Goal: Task Accomplishment & Management: Use online tool/utility

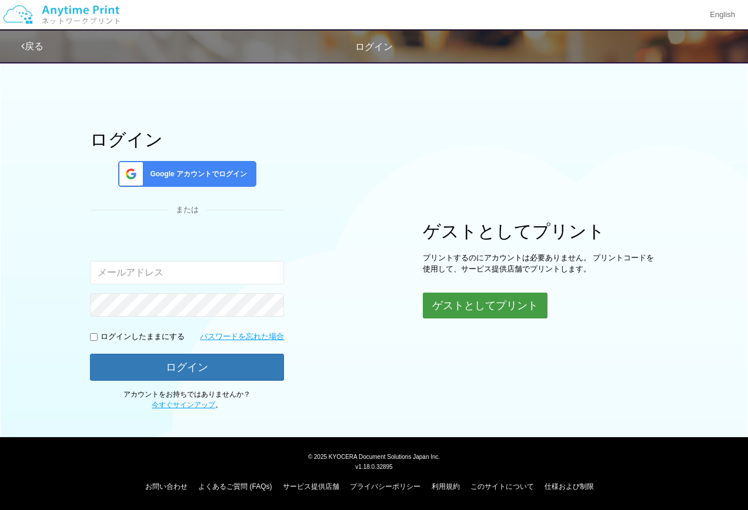
click at [471, 303] on button "ゲストとしてプリント" at bounding box center [485, 306] width 125 height 26
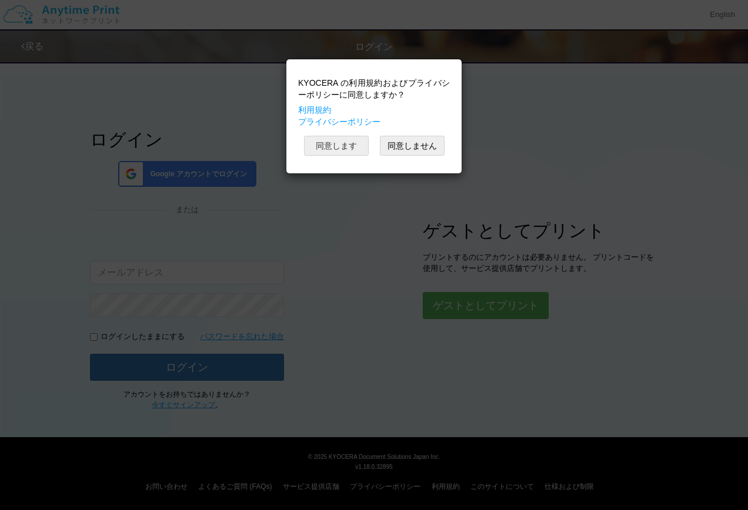
click at [349, 148] on button "同意します" at bounding box center [336, 146] width 65 height 20
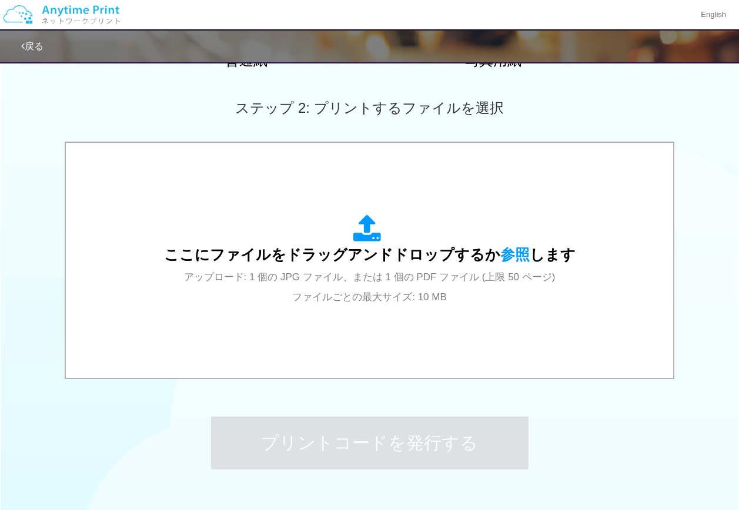
scroll to position [353, 0]
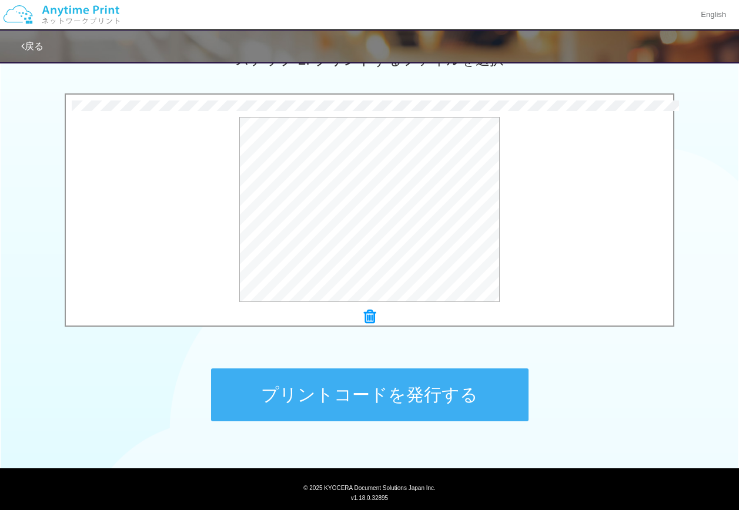
click at [409, 410] on button "プリントコードを発行する" at bounding box center [370, 395] width 318 height 53
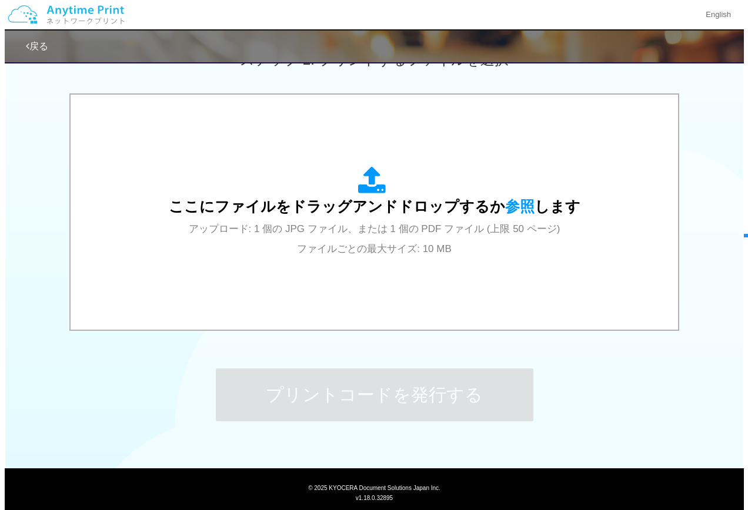
scroll to position [0, 0]
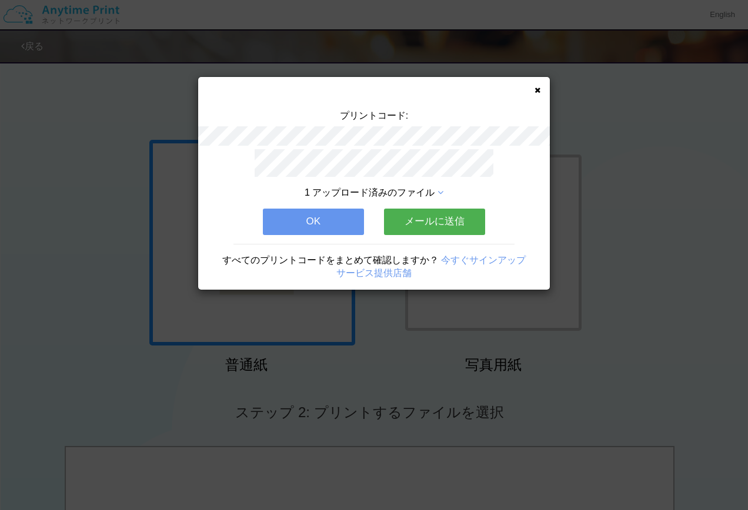
click at [333, 222] on button "OK" at bounding box center [313, 222] width 101 height 26
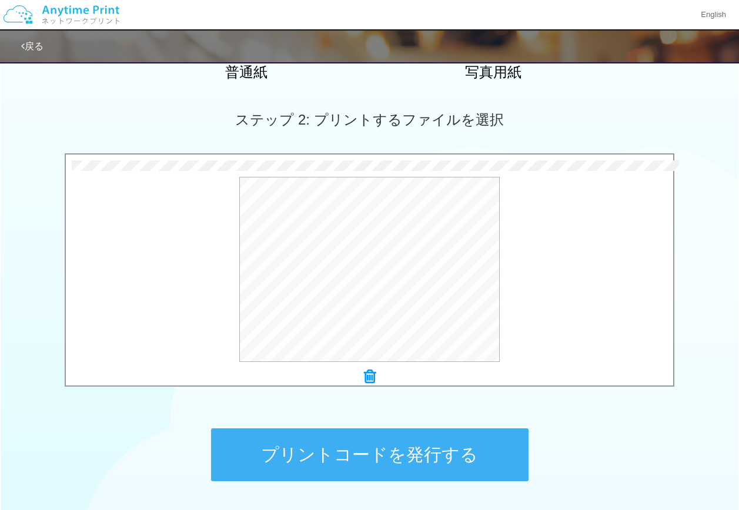
scroll to position [294, 0]
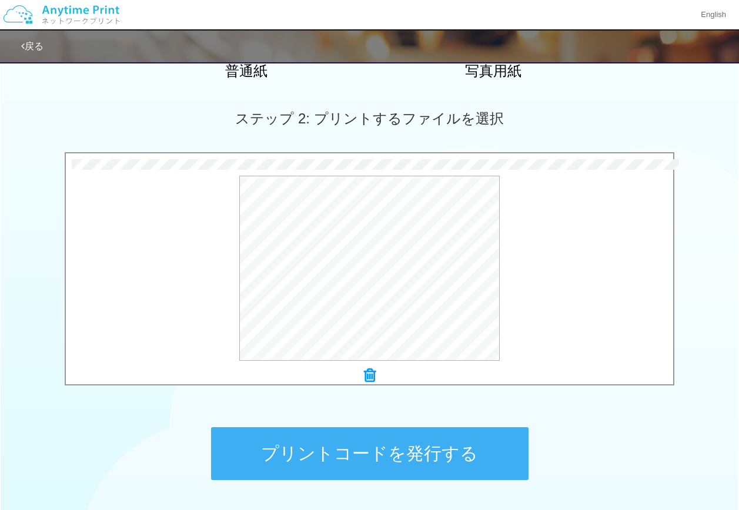
click at [442, 449] on button "プリントコードを発行する" at bounding box center [370, 454] width 318 height 53
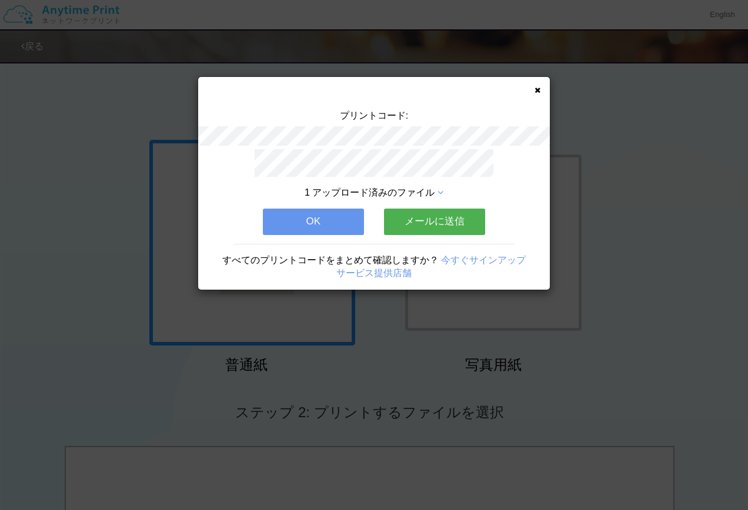
click at [333, 231] on div "1 アップロード済みのファイル OK メールに送信 すべてのプリントコードをまとめて確認しますか？ 今すぐサインアップ サービス提供店舗" at bounding box center [374, 219] width 352 height 141
click at [332, 225] on button "OK" at bounding box center [313, 222] width 101 height 26
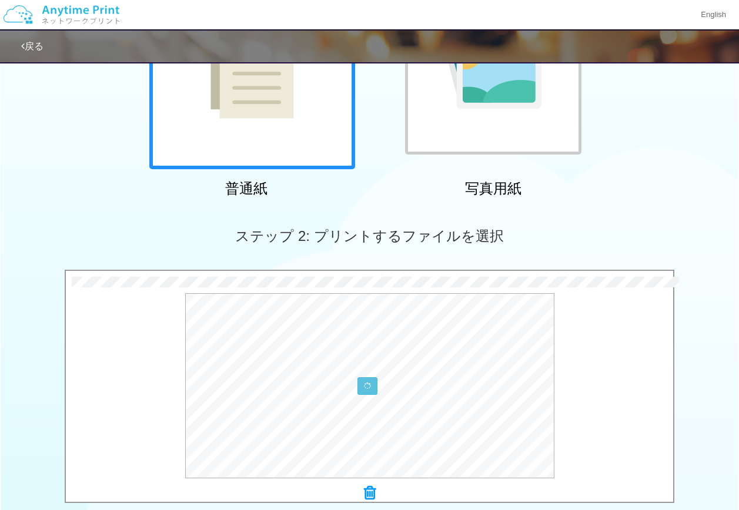
scroll to position [384, 0]
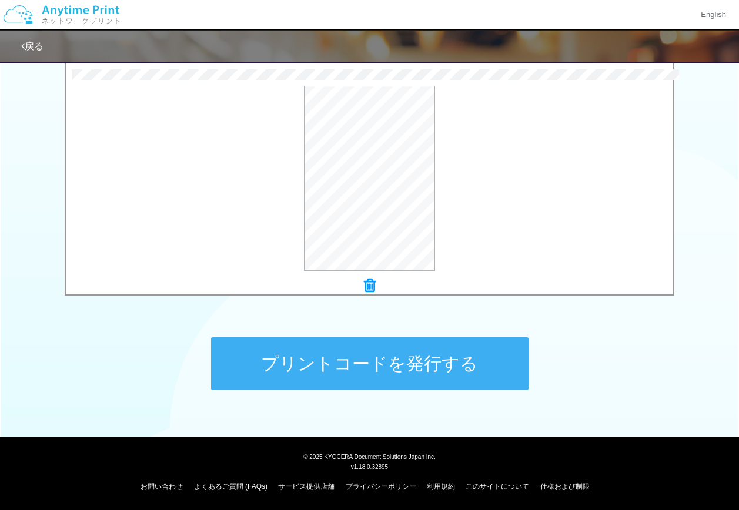
click at [386, 374] on button "プリントコードを発行する" at bounding box center [370, 364] width 318 height 53
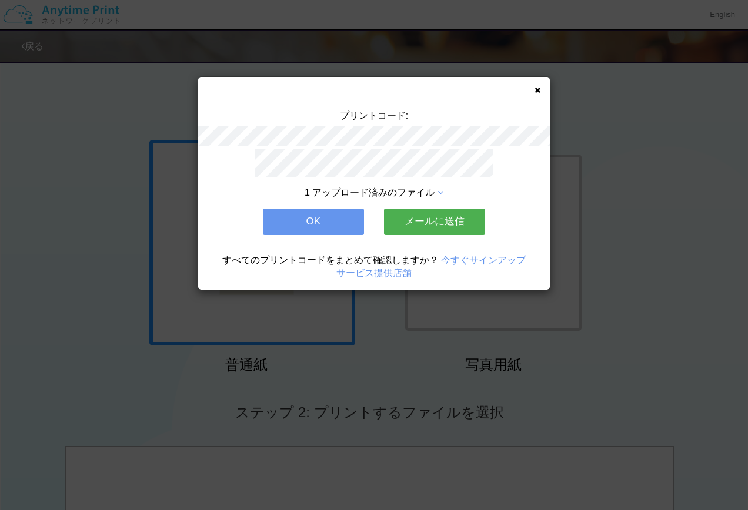
click at [332, 222] on button "OK" at bounding box center [313, 222] width 101 height 26
